Goal: Check status: Check status

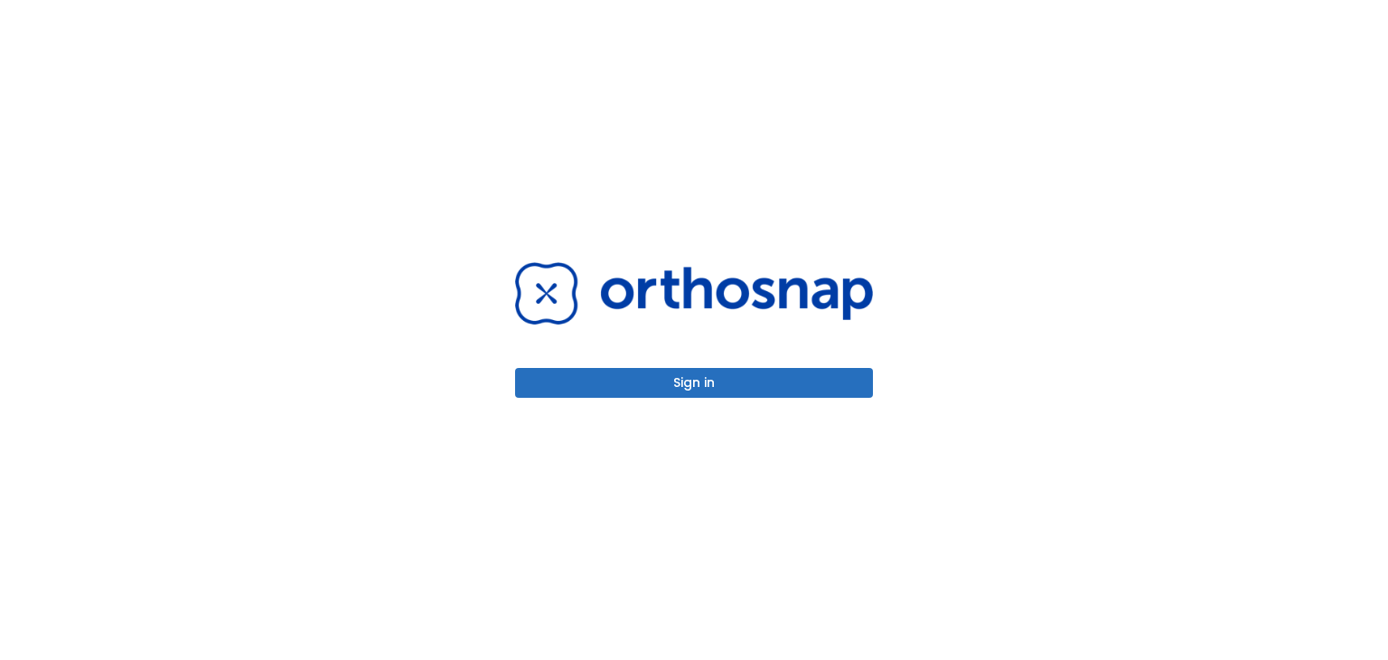
click at [707, 390] on button "Sign in" at bounding box center [694, 383] width 358 height 30
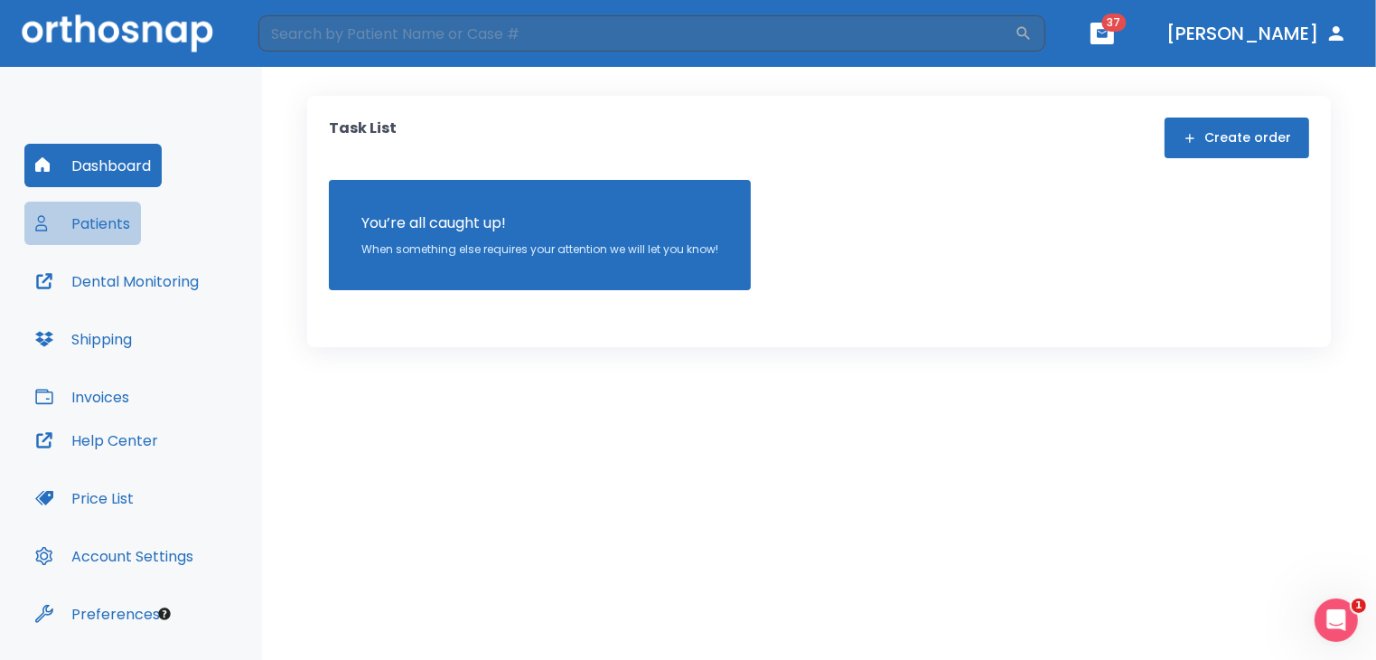
click at [90, 218] on button "Patients" at bounding box center [82, 223] width 117 height 43
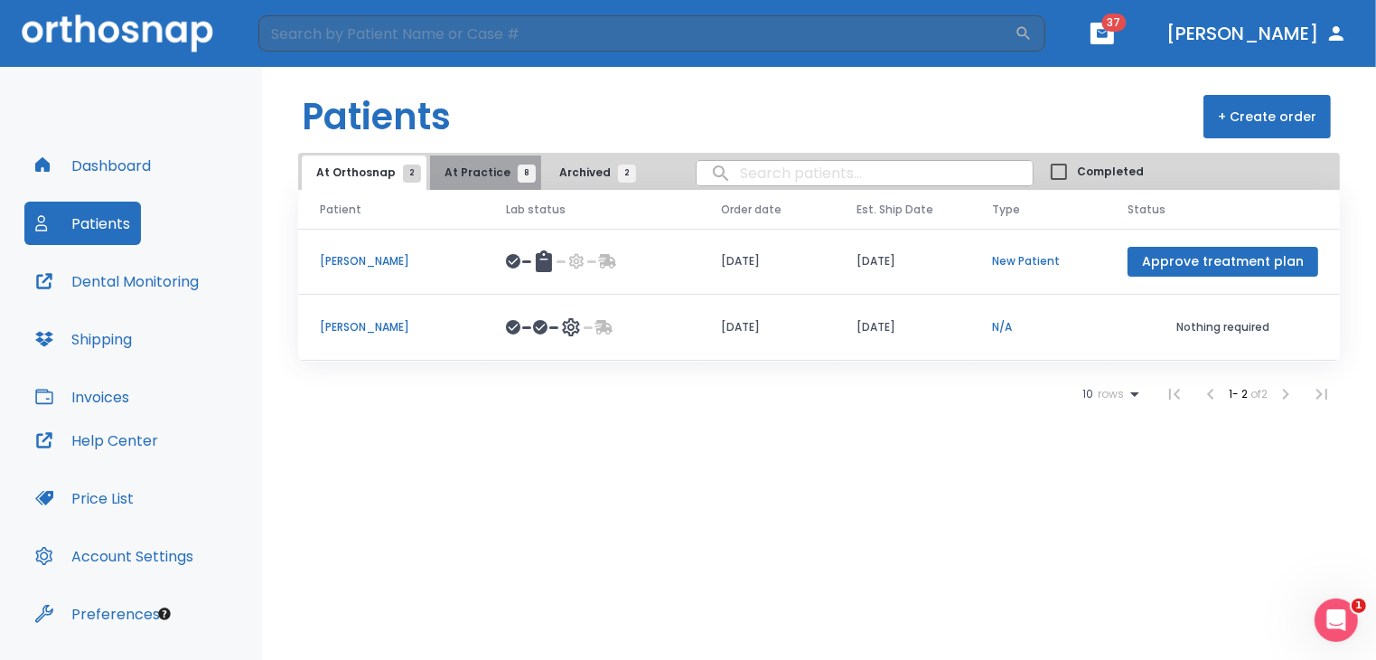
click at [479, 164] on span "At Practice 8" at bounding box center [486, 172] width 82 height 16
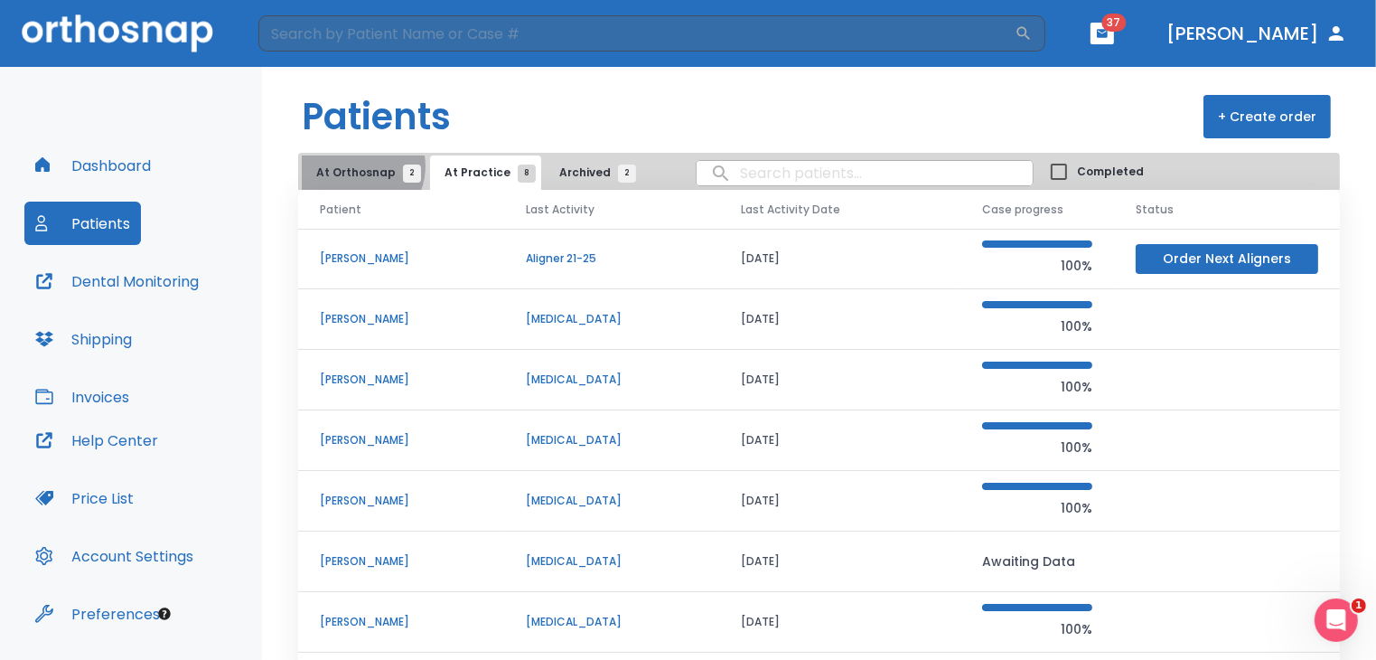
click at [358, 166] on span "At Orthosnap 2" at bounding box center [364, 172] width 96 height 16
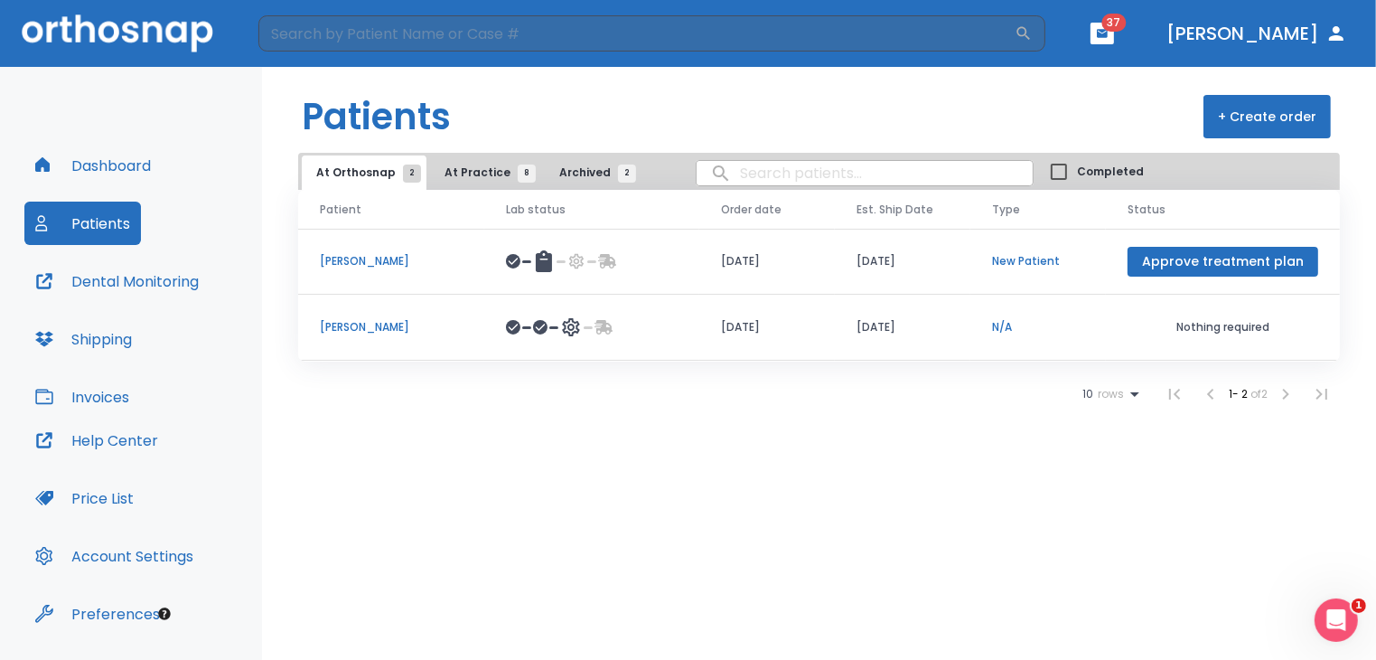
click at [397, 325] on p "Ethan Blackmon" at bounding box center [391, 327] width 143 height 16
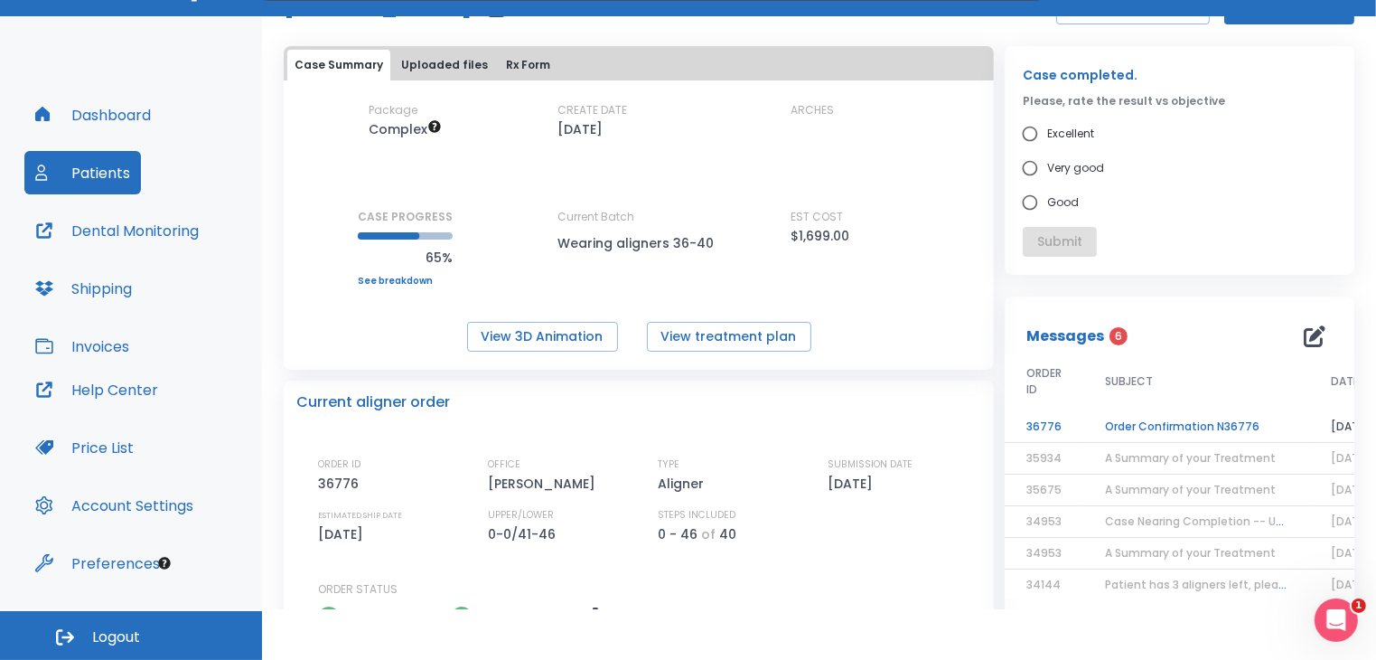
scroll to position [66, 0]
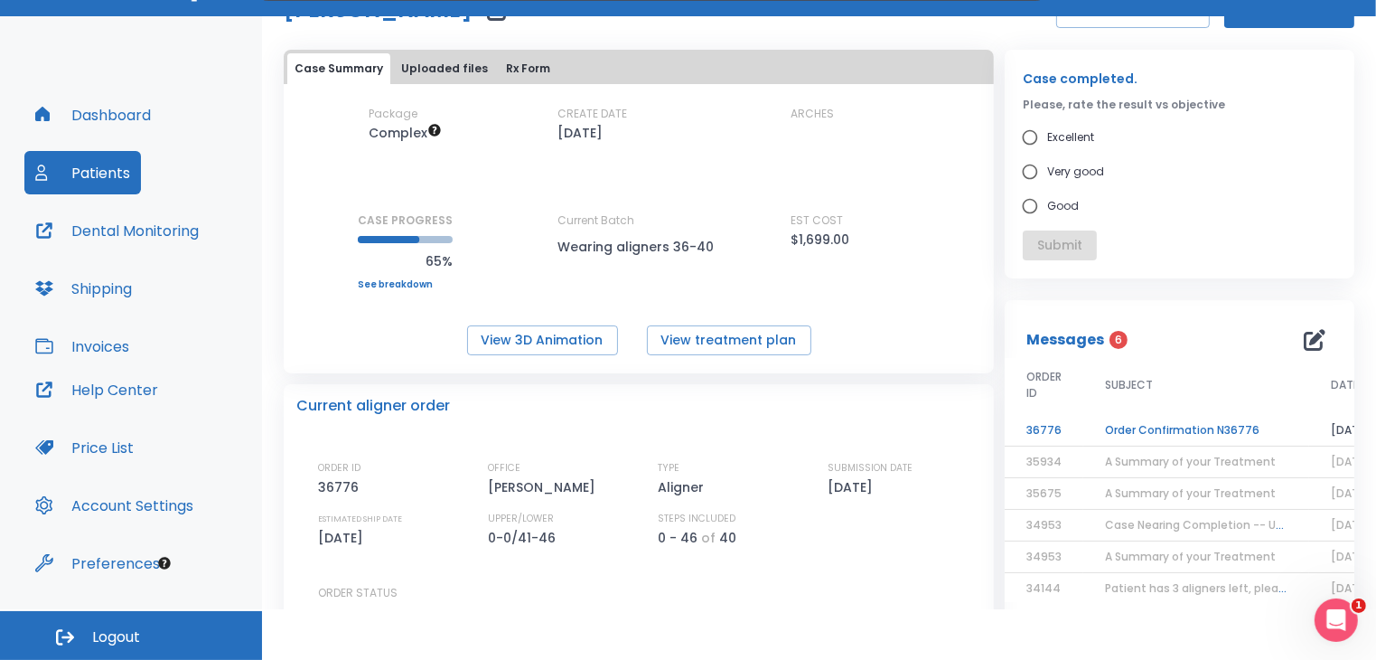
click at [518, 190] on div "Package Complex CREATE DATE 11/25/24 ARCHES CASE PROGRESS 65% Upper progress (E…" at bounding box center [639, 197] width 710 height 183
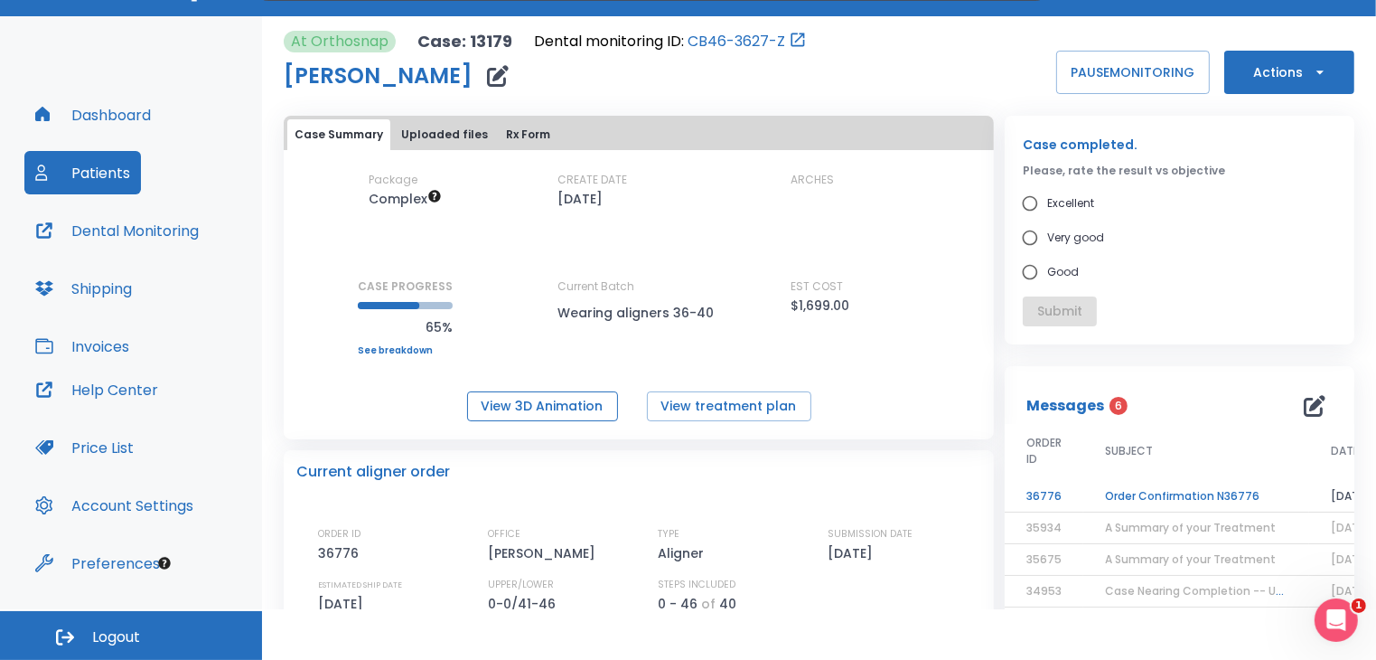
click at [518, 406] on button "View 3D Animation" at bounding box center [542, 406] width 151 height 30
click at [112, 111] on button "Dashboard" at bounding box center [92, 114] width 137 height 43
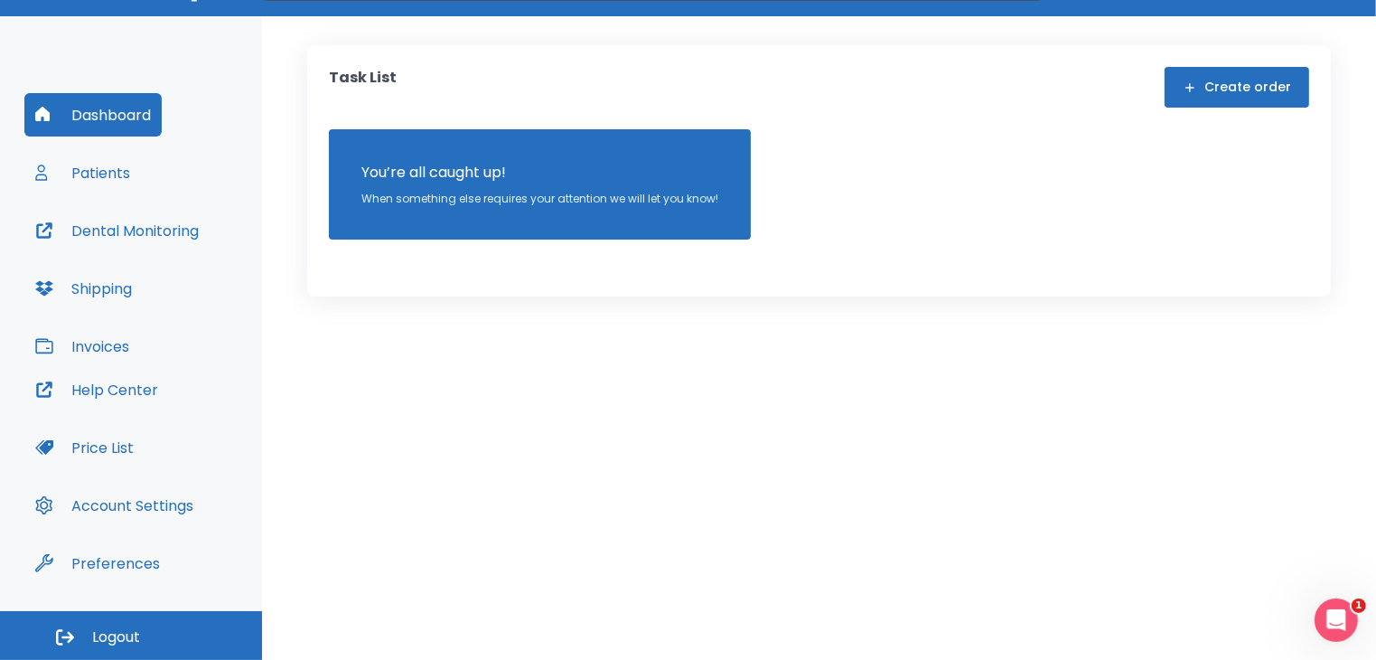
click at [124, 156] on button "Patients" at bounding box center [82, 172] width 117 height 43
